Goal: Check status: Check status

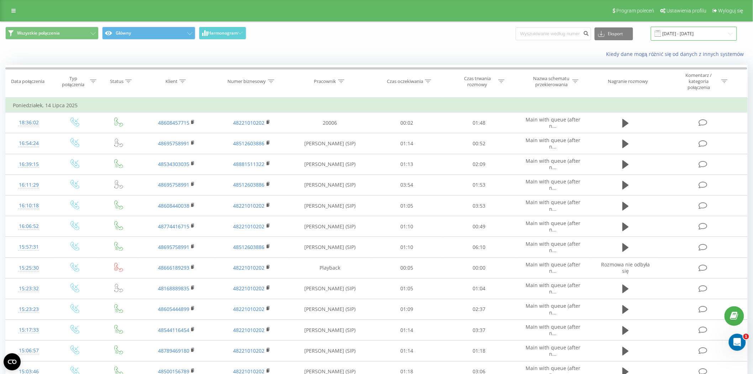
click at [701, 35] on input "[DATE] - [DATE]" at bounding box center [694, 34] width 86 height 14
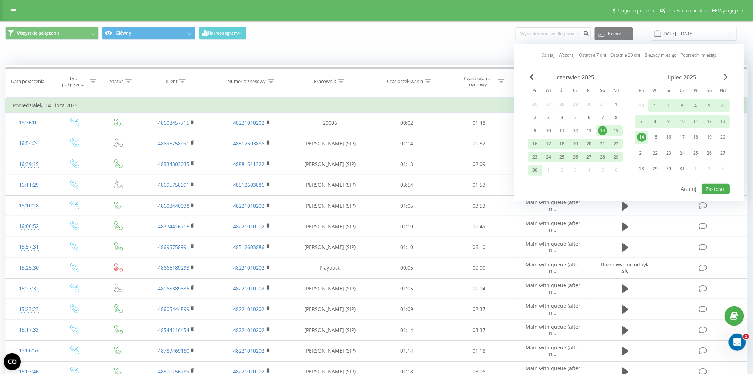
click at [723, 77] on div "lipiec 2025" at bounding box center [682, 77] width 95 height 7
click at [728, 77] on span "Next Month" at bounding box center [726, 77] width 4 height 6
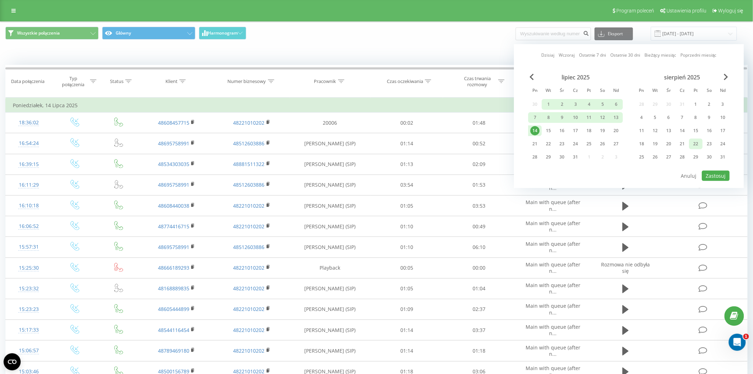
click at [699, 146] on div "22" at bounding box center [695, 143] width 9 height 9
click at [710, 173] on button "Zastosuj" at bounding box center [716, 175] width 28 height 10
type input "[DATE] - [DATE]"
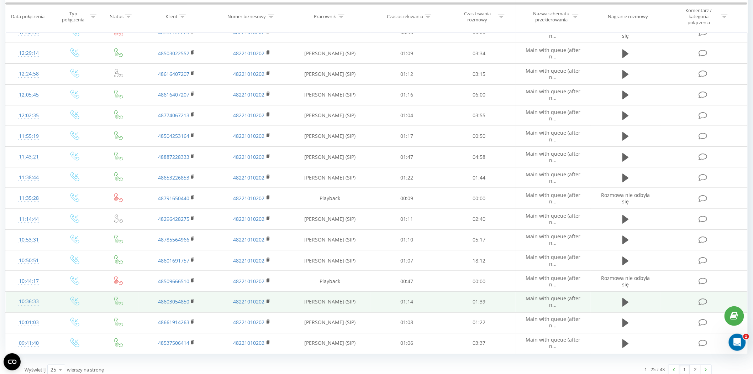
scroll to position [284, 0]
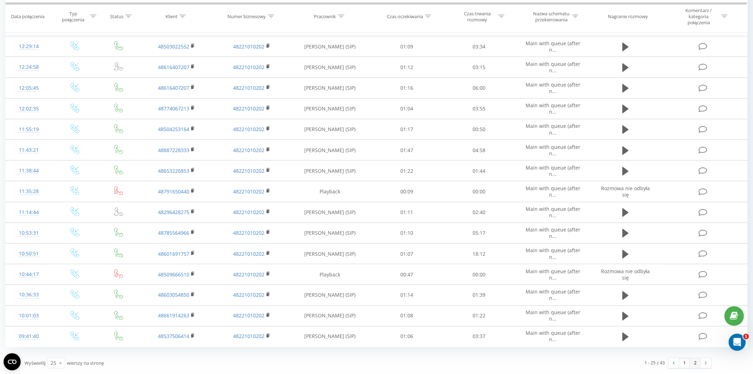
click at [695, 358] on link "2" at bounding box center [695, 363] width 11 height 10
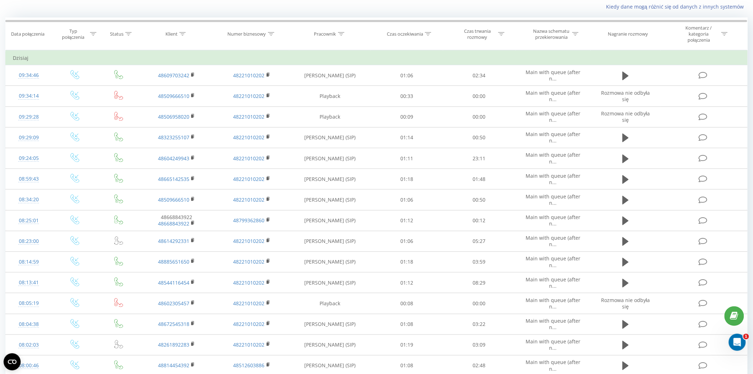
scroll to position [47, 0]
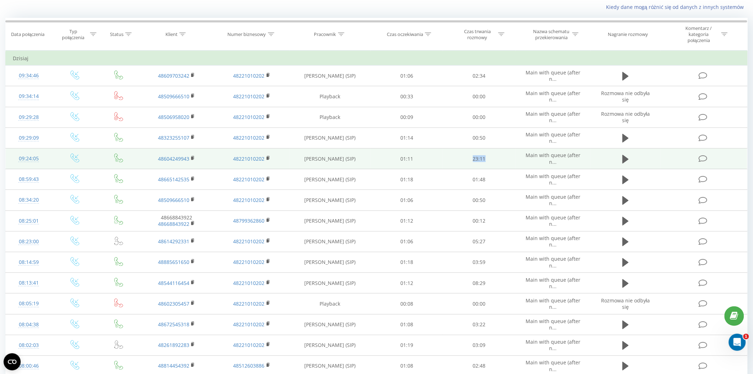
drag, startPoint x: 488, startPoint y: 159, endPoint x: 466, endPoint y: 159, distance: 21.4
click at [466, 159] on td "23:11" at bounding box center [479, 158] width 73 height 21
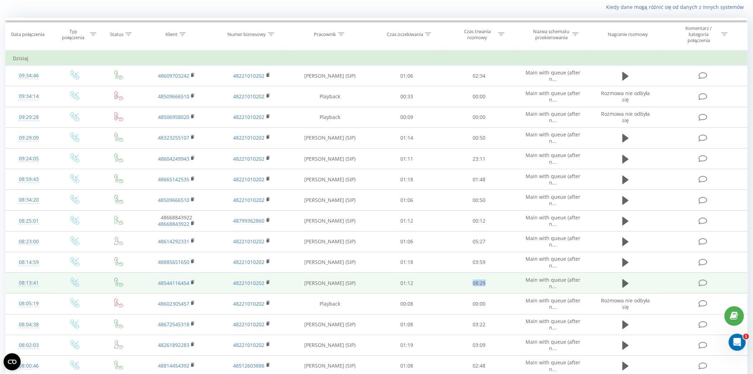
drag, startPoint x: 471, startPoint y: 285, endPoint x: 488, endPoint y: 281, distance: 16.5
click at [488, 281] on td "08:29" at bounding box center [479, 283] width 73 height 21
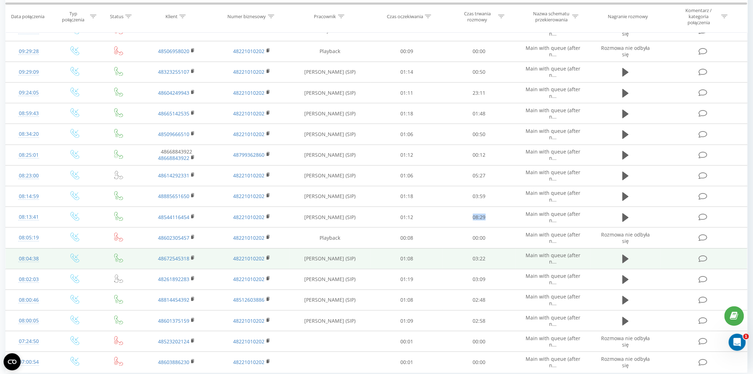
scroll to position [126, 0]
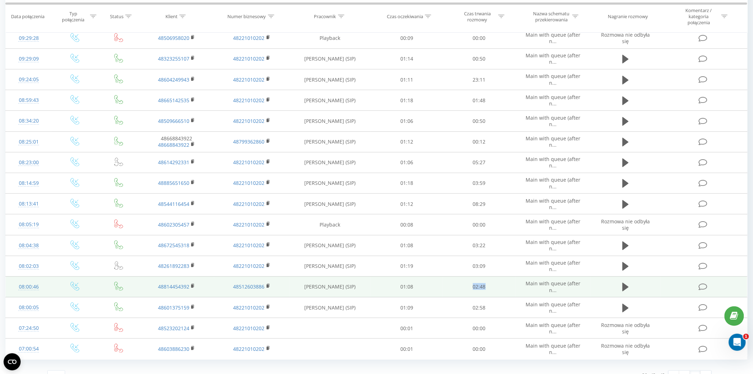
drag, startPoint x: 486, startPoint y: 285, endPoint x: 445, endPoint y: 290, distance: 40.8
click at [445, 290] on td "02:48" at bounding box center [479, 286] width 73 height 21
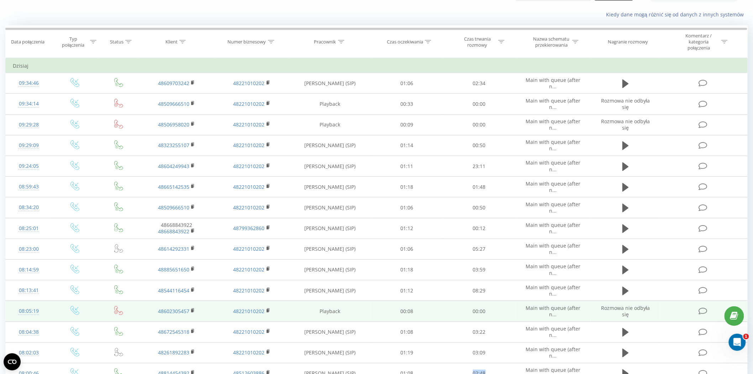
scroll to position [139, 0]
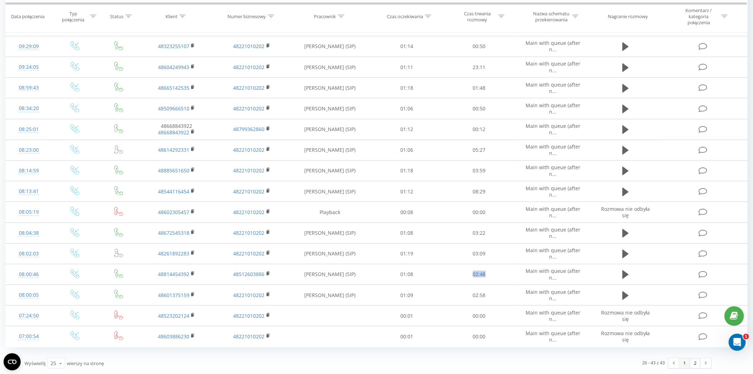
click at [687, 362] on link "1" at bounding box center [684, 363] width 11 height 10
